Goal: Transaction & Acquisition: Purchase product/service

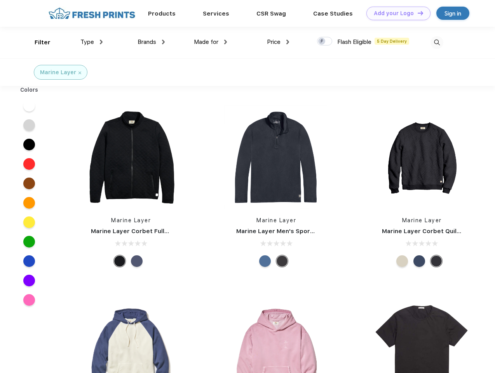
click at [396, 13] on link "Add your Logo Design Tool" at bounding box center [399, 14] width 64 height 14
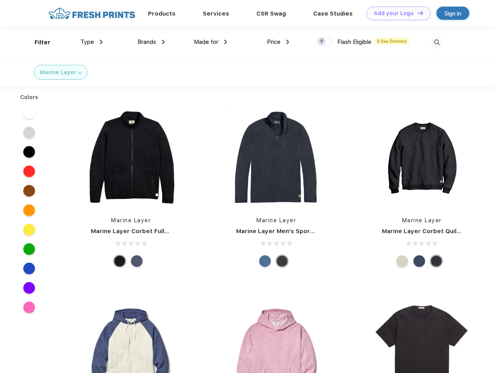
click at [0, 0] on div "Design Tool" at bounding box center [0, 0] width 0 height 0
click at [417, 13] on link "Add your Logo Design Tool" at bounding box center [399, 14] width 64 height 14
click at [37, 42] on div "Filter" at bounding box center [43, 42] width 16 height 9
click at [92, 42] on span "Type" at bounding box center [87, 41] width 14 height 7
click at [151, 42] on span "Brands" at bounding box center [147, 41] width 19 height 7
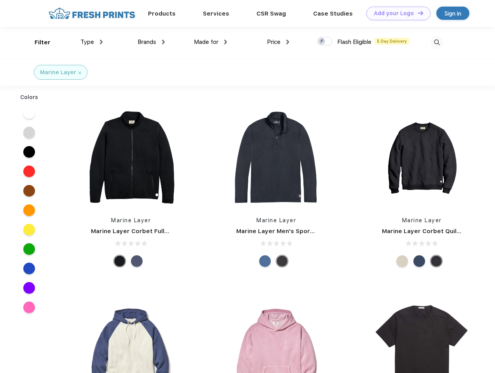
click at [211, 42] on span "Made for" at bounding box center [206, 41] width 24 height 7
click at [278, 42] on span "Price" at bounding box center [274, 41] width 14 height 7
click at [325, 42] on div at bounding box center [324, 41] width 15 height 9
click at [322, 42] on input "checkbox" at bounding box center [319, 39] width 5 height 5
click at [437, 42] on img at bounding box center [437, 42] width 13 height 13
